Goal: Transaction & Acquisition: Obtain resource

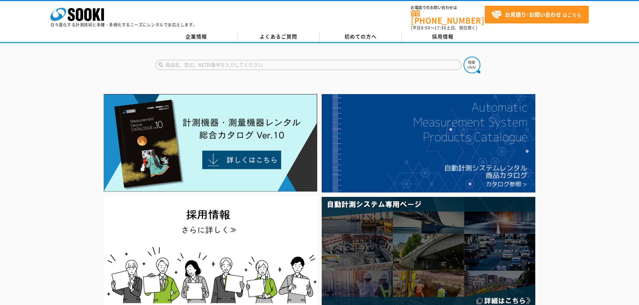
click at [196, 62] on input "text" at bounding box center [308, 65] width 306 height 10
type input "商品名、型式、NETIS番号を入力してください"
click at [221, 61] on input "text" at bounding box center [308, 65] width 306 height 10
type input "水位計"
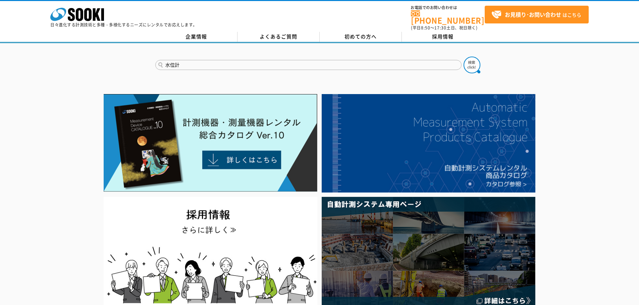
click at [463, 57] on button at bounding box center [471, 65] width 17 height 17
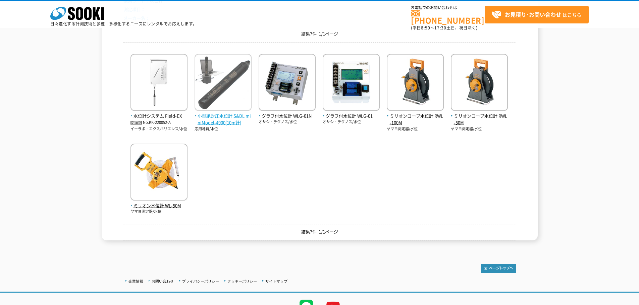
scroll to position [101, 0]
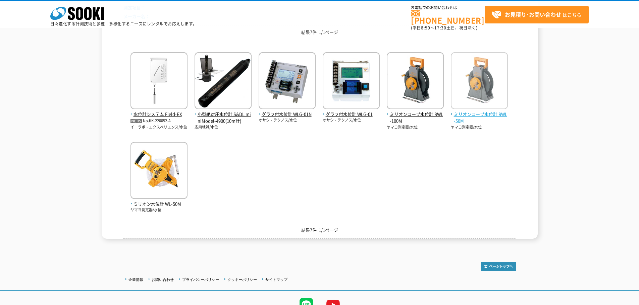
click at [489, 111] on img at bounding box center [478, 81] width 57 height 59
